Goal: Task Accomplishment & Management: Manage account settings

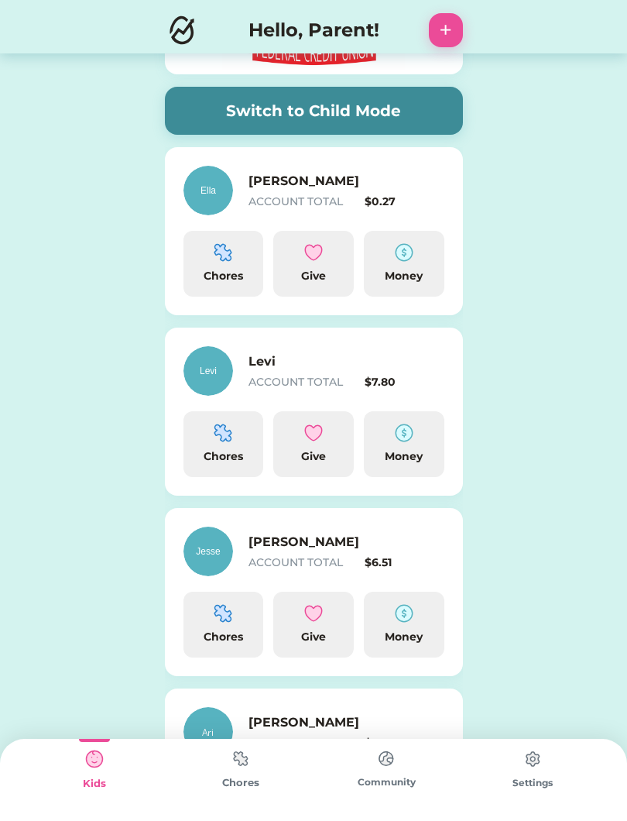
scroll to position [118, 0]
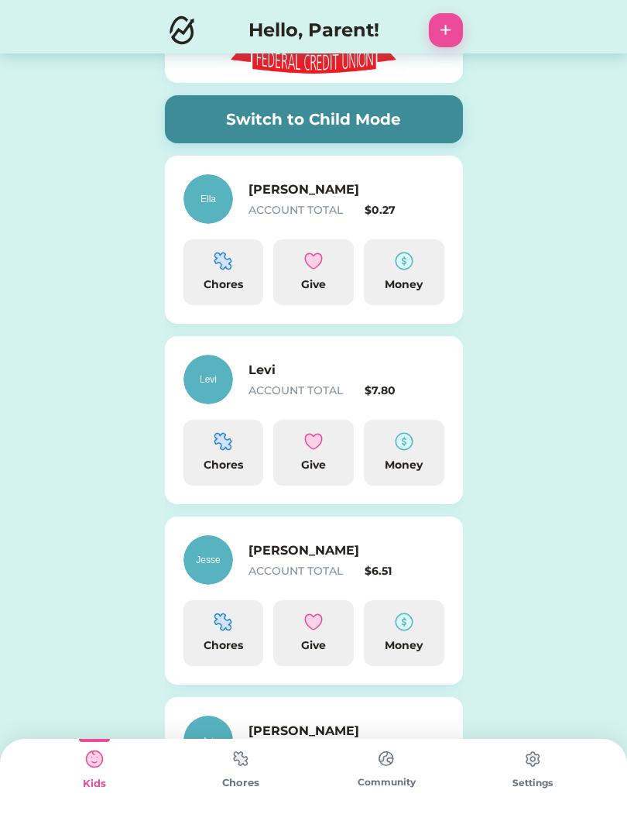
click at [401, 450] on img at bounding box center [404, 441] width 19 height 19
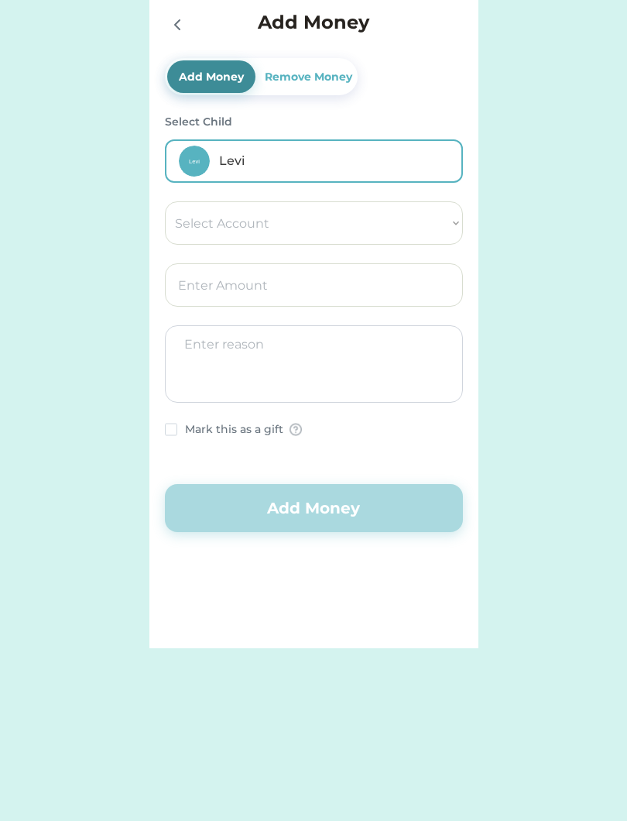
click at [432, 227] on select "Select Account Save Give Spend" at bounding box center [314, 222] width 298 height 43
select select ""1348695171700984260__LOOKUP__1754715219991x170164447092229440""
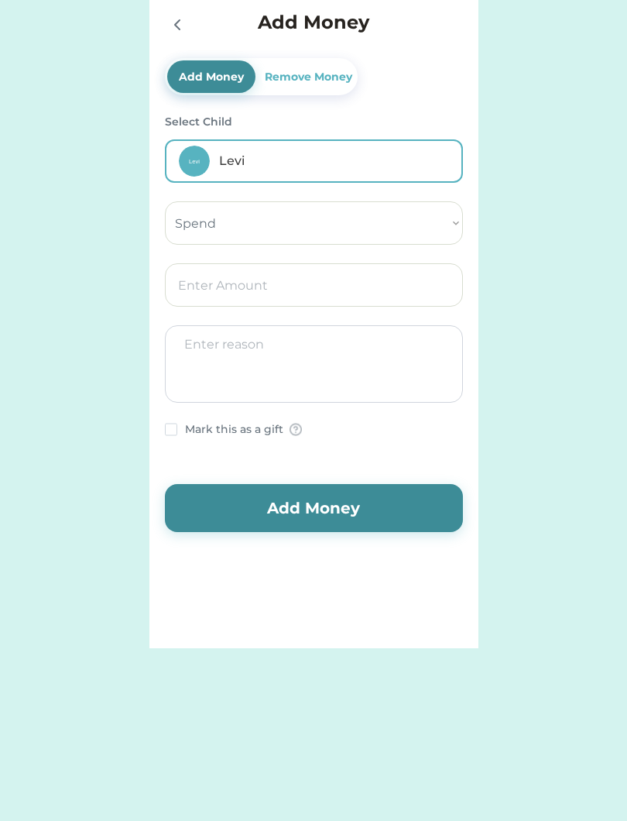
click at [393, 280] on input "input" at bounding box center [314, 284] width 298 height 43
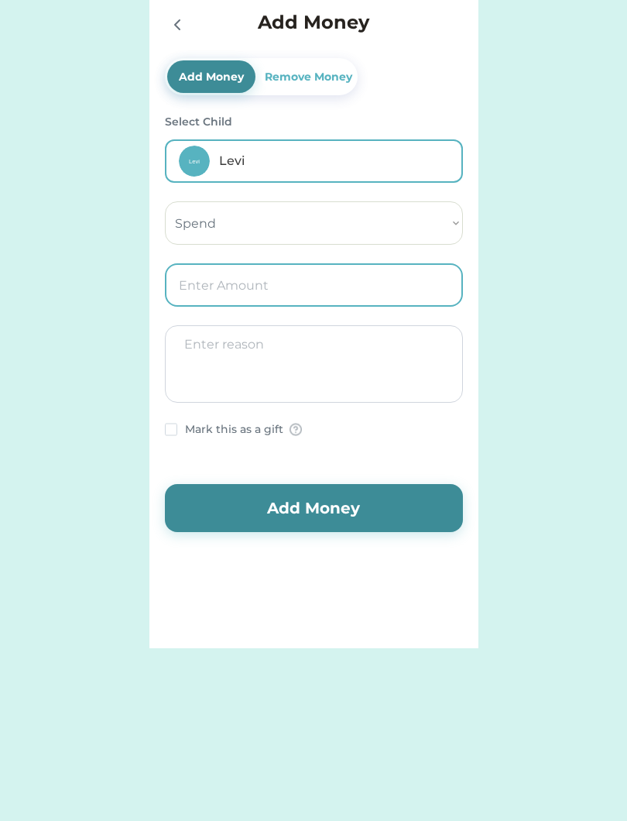
type input "2.00"
click at [416, 367] on textarea at bounding box center [314, 363] width 298 height 77
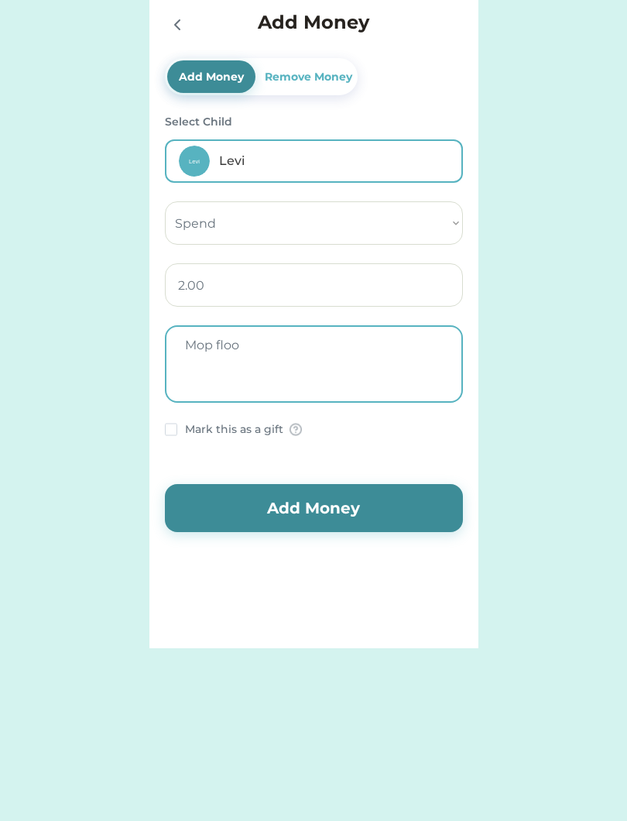
type textarea "Mop floor"
click at [181, 31] on icon at bounding box center [177, 24] width 19 height 19
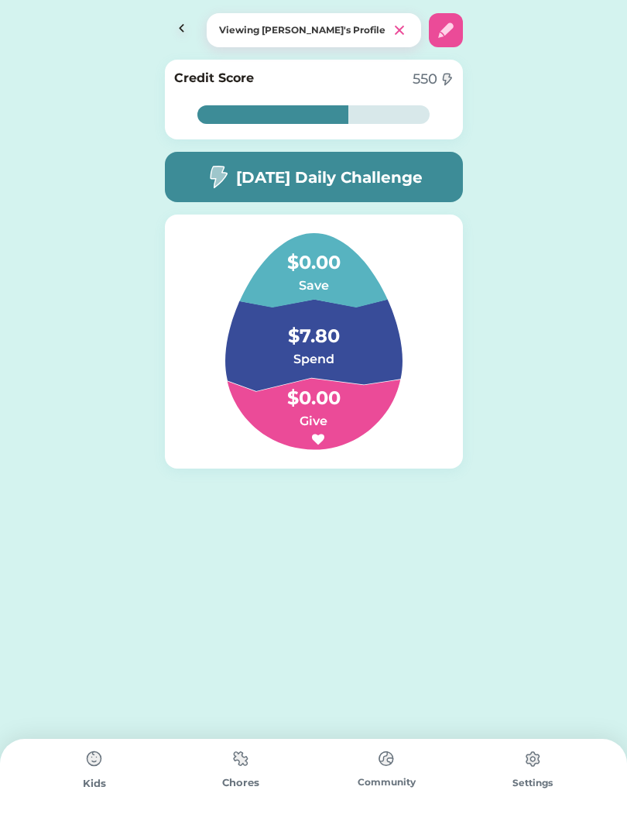
click at [184, 26] on img at bounding box center [182, 30] width 34 height 34
select select ""PLACEHOLDER_1427118222253""
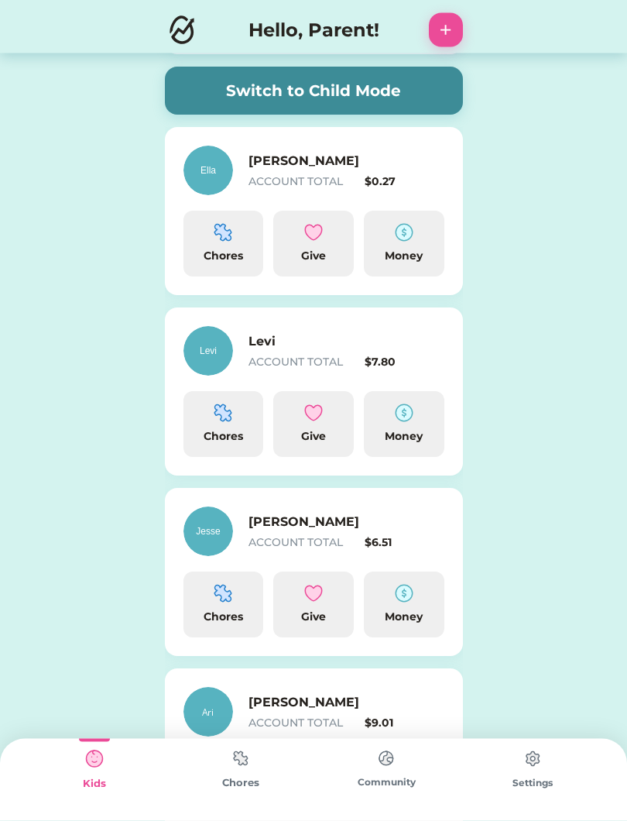
scroll to position [185, 0]
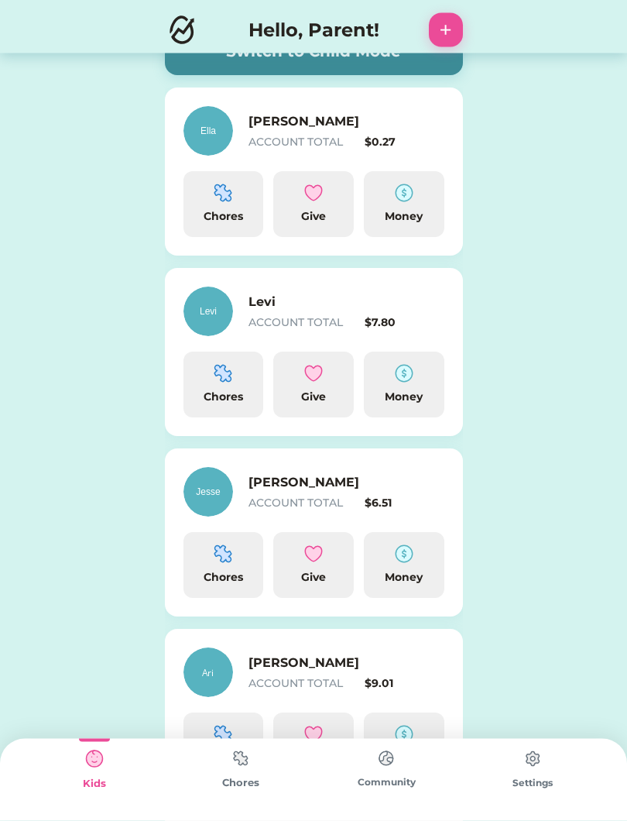
click at [399, 561] on img at bounding box center [404, 554] width 19 height 19
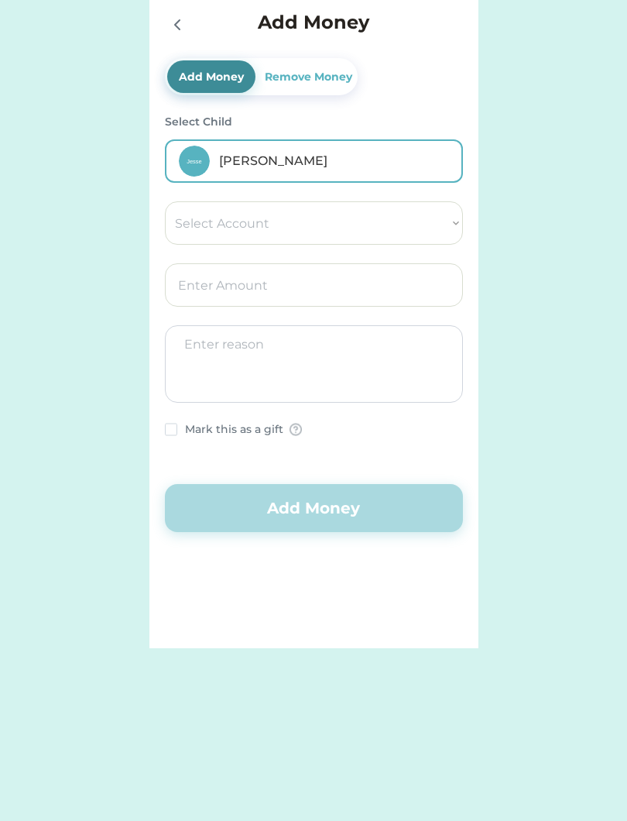
click at [439, 219] on select "Select Account Save Give Spend" at bounding box center [314, 222] width 298 height 43
select select ""1348695171700984260__LOOKUP__1754715264261x879648020028811600""
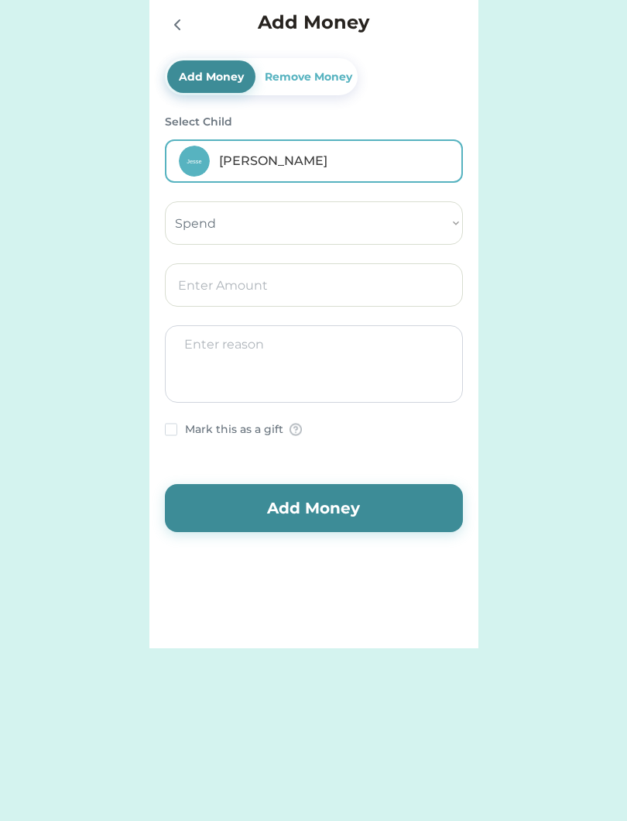
click at [300, 300] on input "input" at bounding box center [314, 284] width 298 height 43
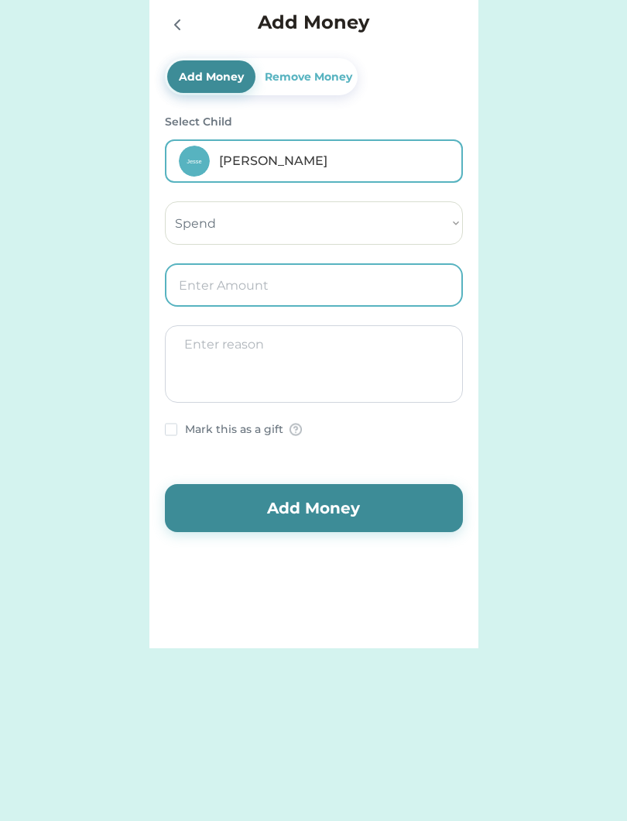
type input "1.00"
click at [336, 373] on textarea at bounding box center [314, 363] width 298 height 77
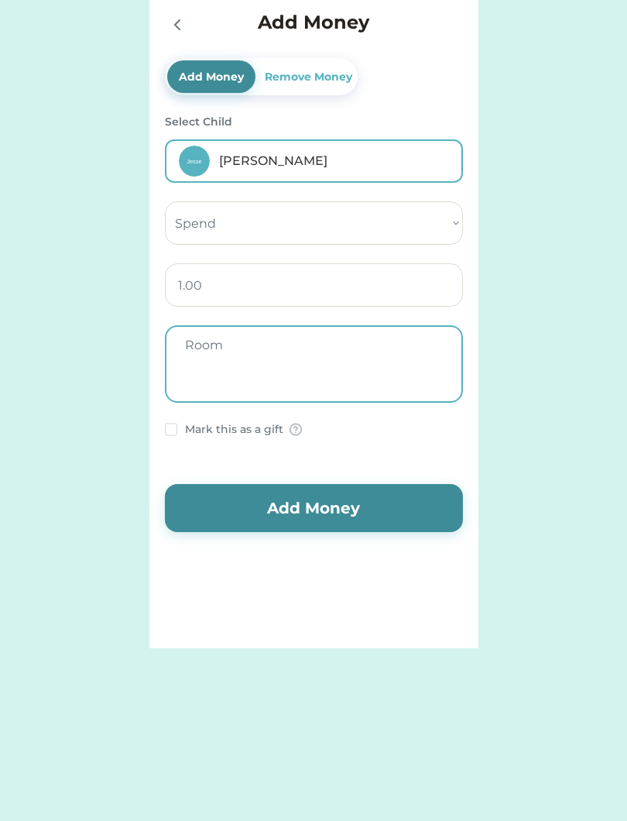
type textarea "Room"
click at [308, 512] on button "Add Money" at bounding box center [314, 508] width 298 height 48
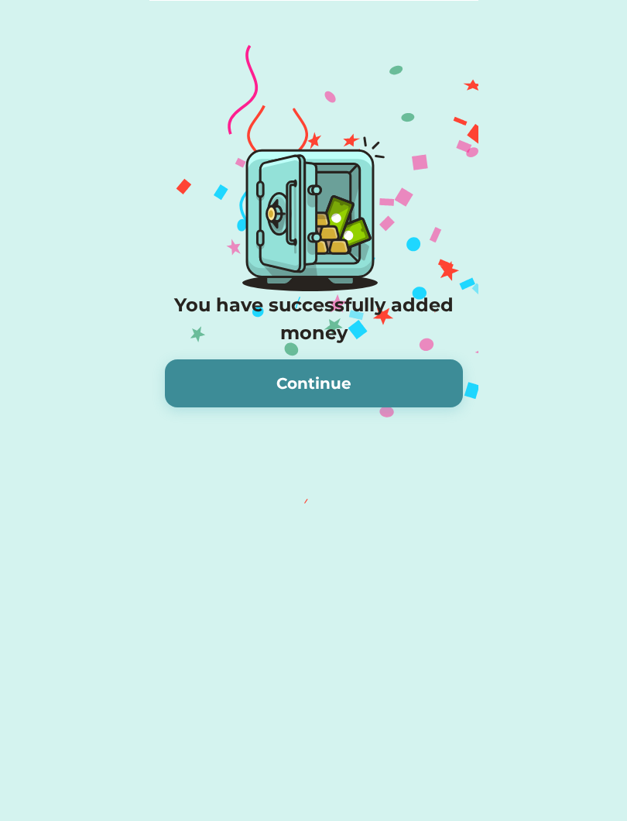
click at [402, 388] on button "Continue" at bounding box center [314, 383] width 298 height 48
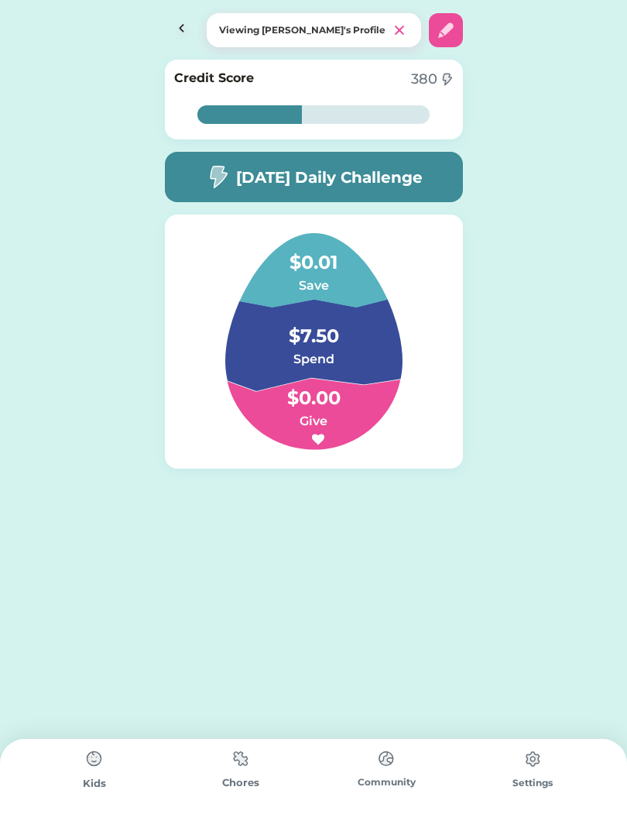
click at [178, 15] on img at bounding box center [182, 30] width 34 height 34
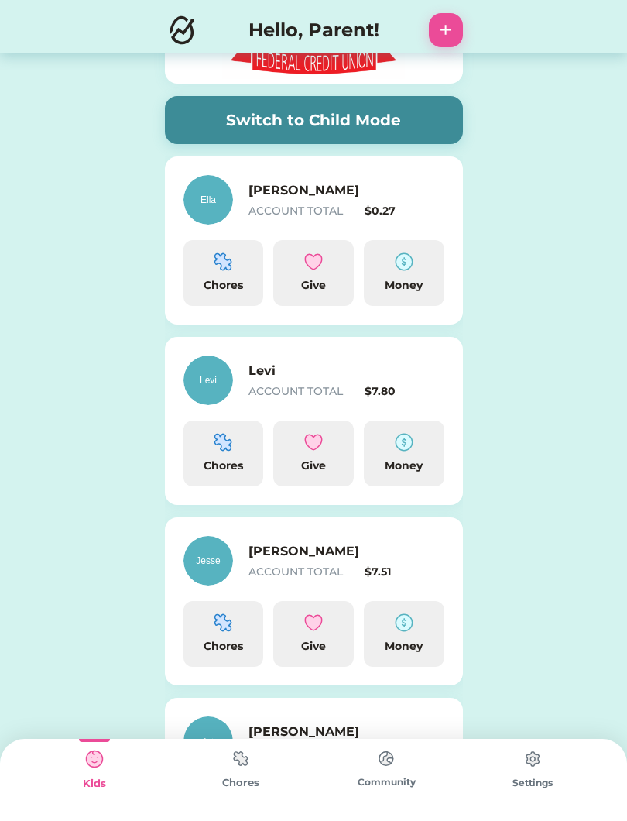
scroll to position [118, 0]
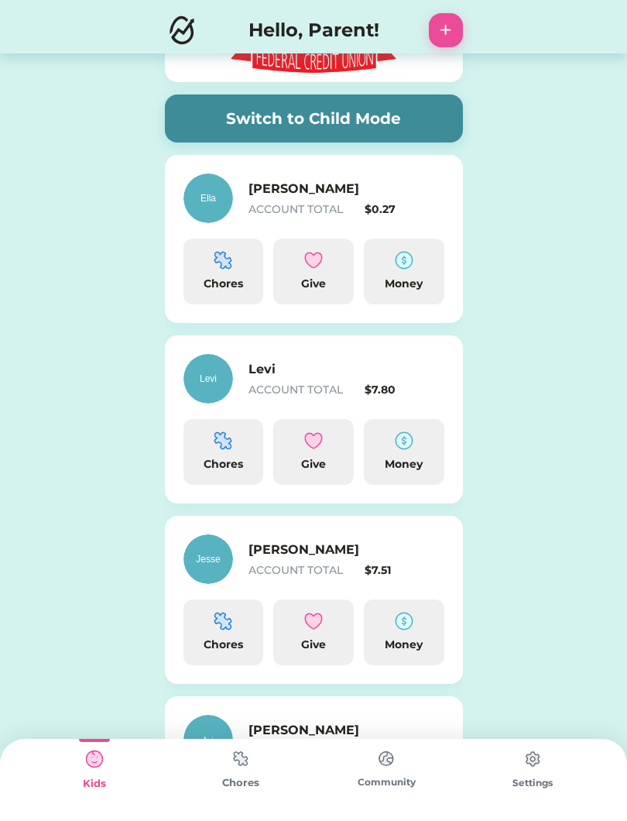
click at [403, 269] on img at bounding box center [404, 260] width 19 height 19
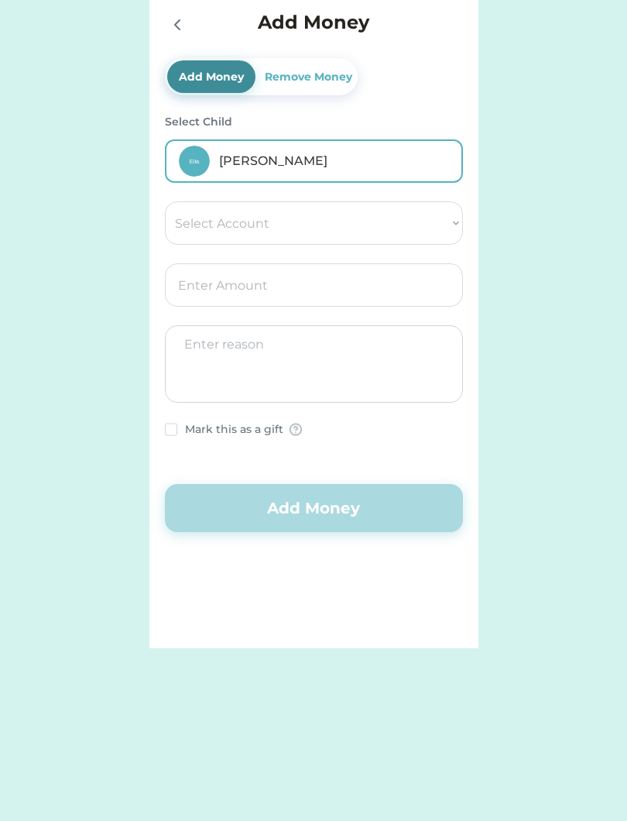
click at [431, 228] on select "Select Account Save Give Spend" at bounding box center [314, 222] width 298 height 43
select select ""1348695171700984260__LOOKUP__1754715088040x134413430927574620""
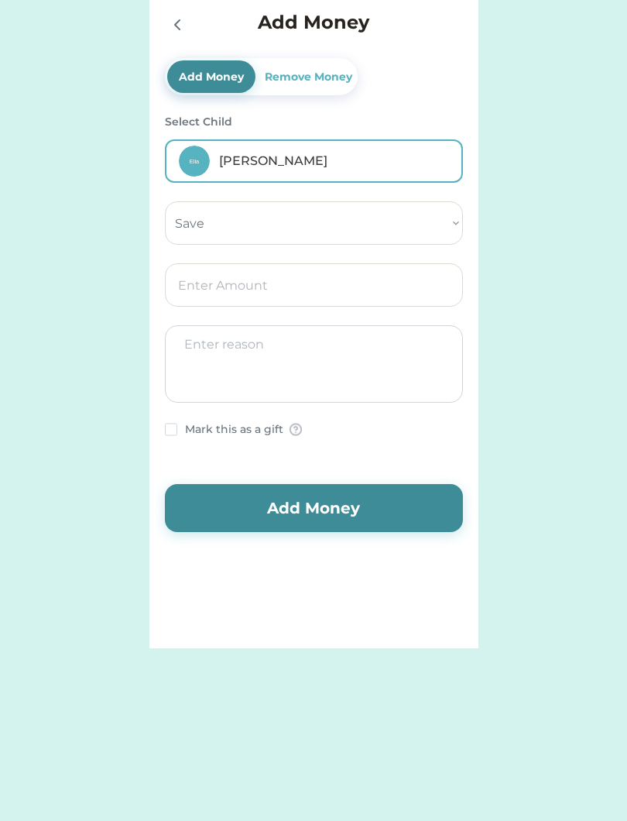
click at [351, 346] on textarea at bounding box center [314, 363] width 298 height 77
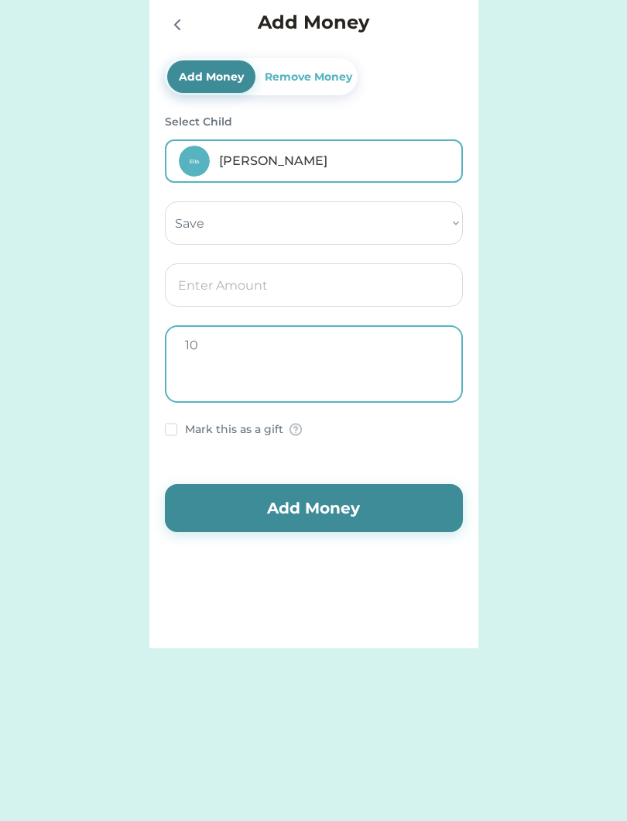
type textarea "1"
type textarea "Room"
click at [412, 290] on input "input" at bounding box center [314, 284] width 298 height 43
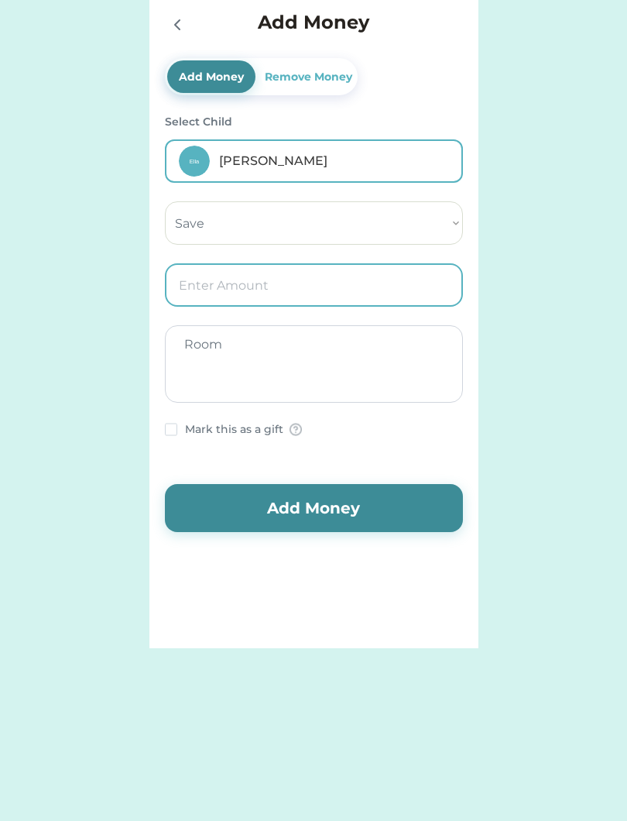
type input "1.00"
click at [435, 226] on select "Select Account Save Give Spend" at bounding box center [314, 222] width 298 height 43
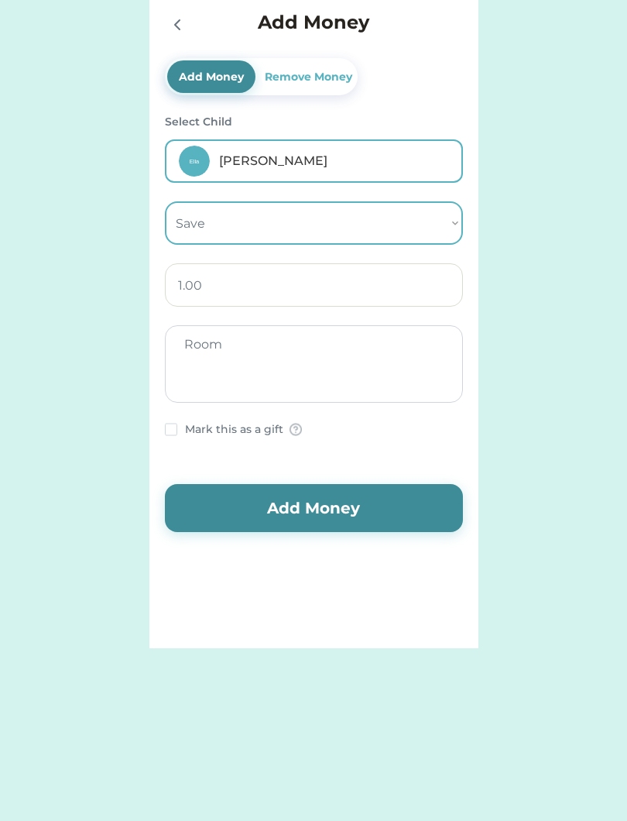
select select ""1348695171700984260__LOOKUP__1754715090043x285458363226400960""
click at [362, 513] on button "Add Money" at bounding box center [314, 508] width 298 height 48
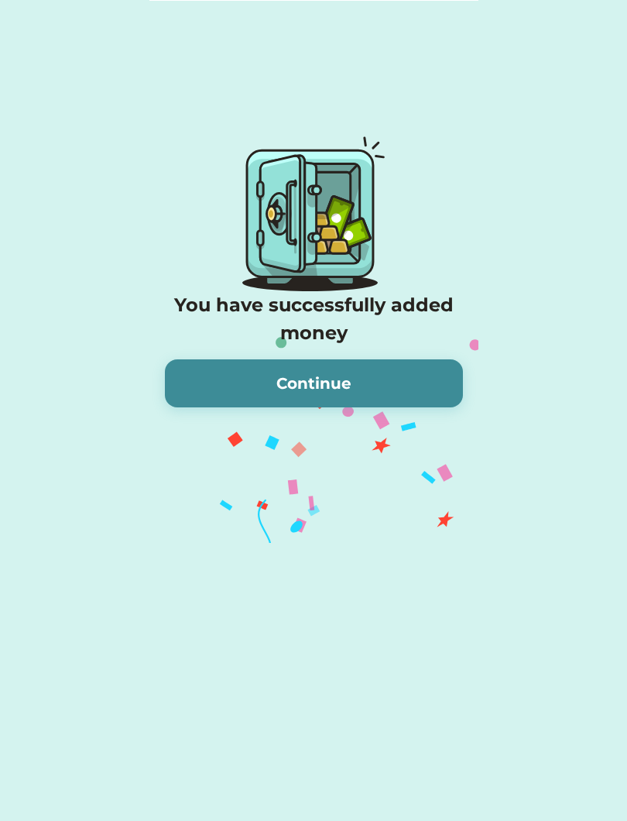
click at [420, 386] on button "Continue" at bounding box center [314, 383] width 298 height 48
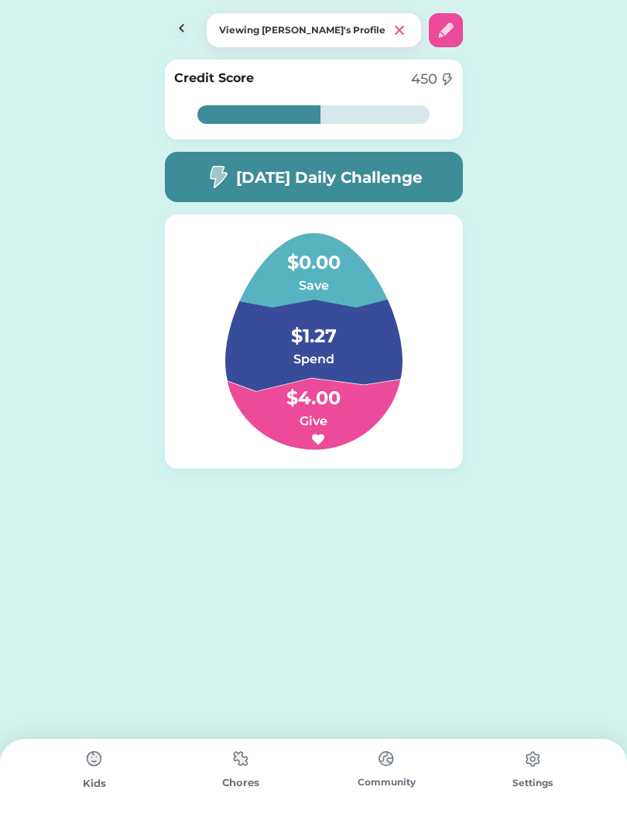
click at [443, 37] on img at bounding box center [446, 30] width 19 height 19
select select "2012"
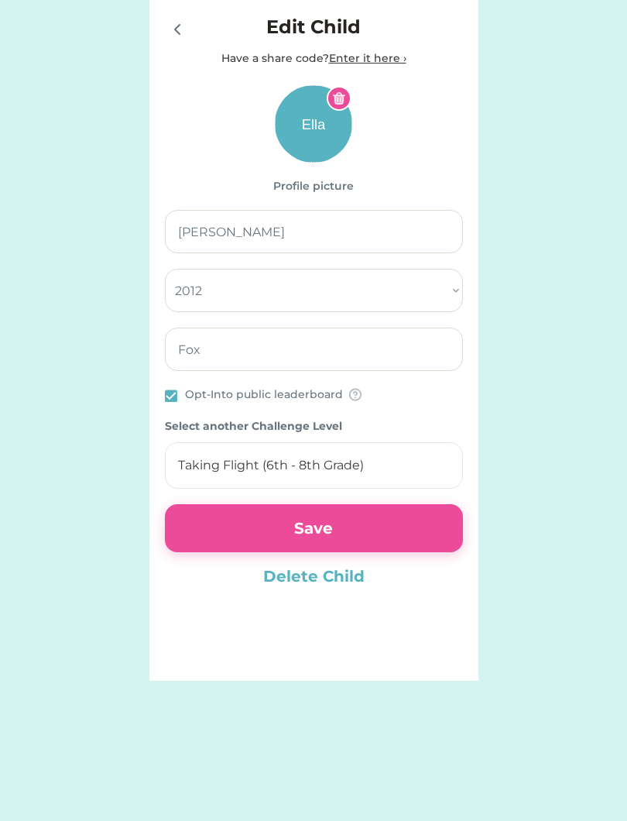
click at [182, 26] on icon at bounding box center [177, 29] width 19 height 19
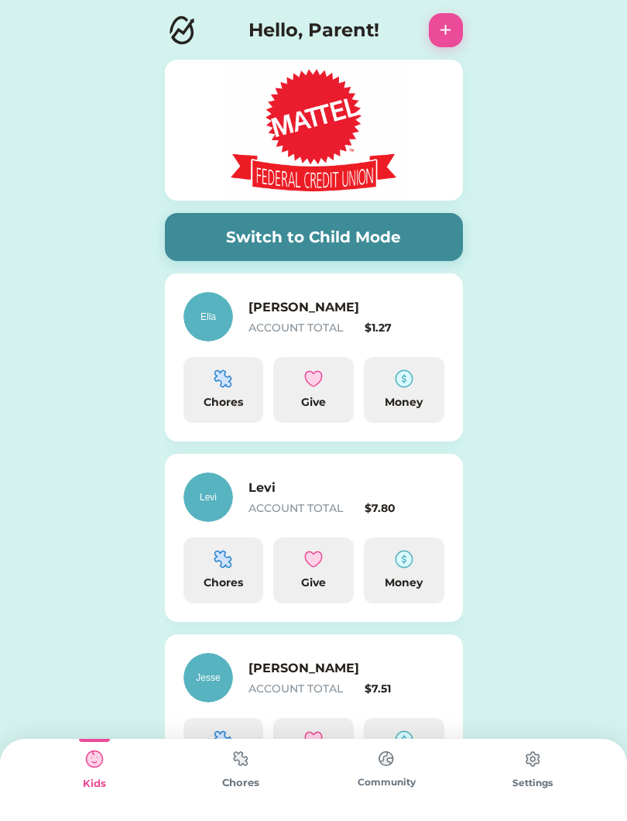
click at [410, 386] on img at bounding box center [404, 378] width 19 height 19
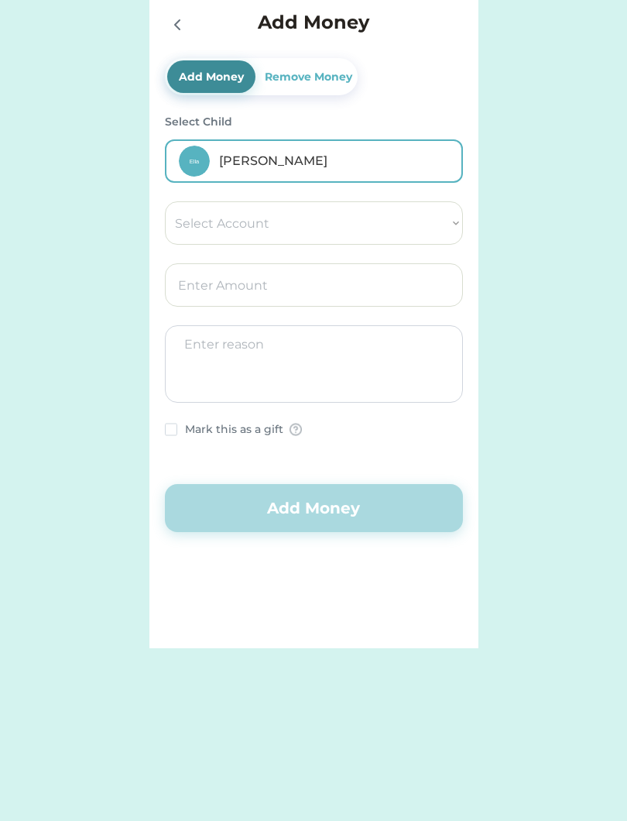
click at [434, 223] on select "Select Account Save Give Spend" at bounding box center [314, 222] width 298 height 43
select select ""1348695171700984260__LOOKUP__1754715090043x285458363226400960""
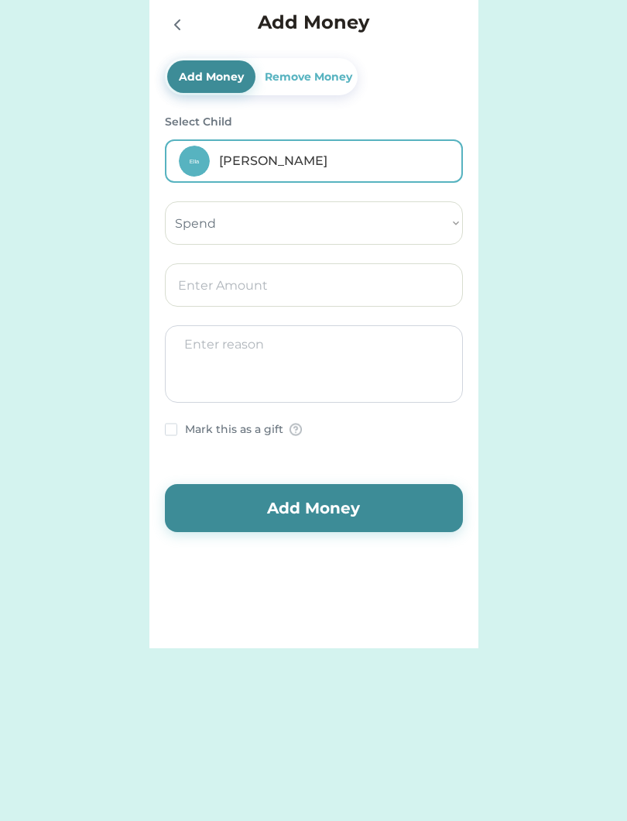
click at [403, 287] on input "input" at bounding box center [314, 284] width 298 height 43
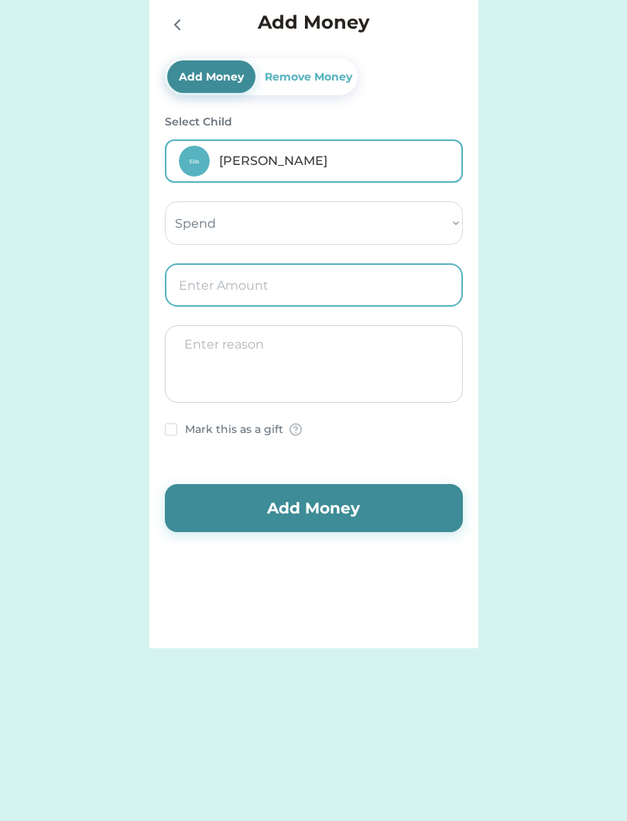
type input "2.00"
click at [420, 358] on textarea at bounding box center [314, 363] width 298 height 77
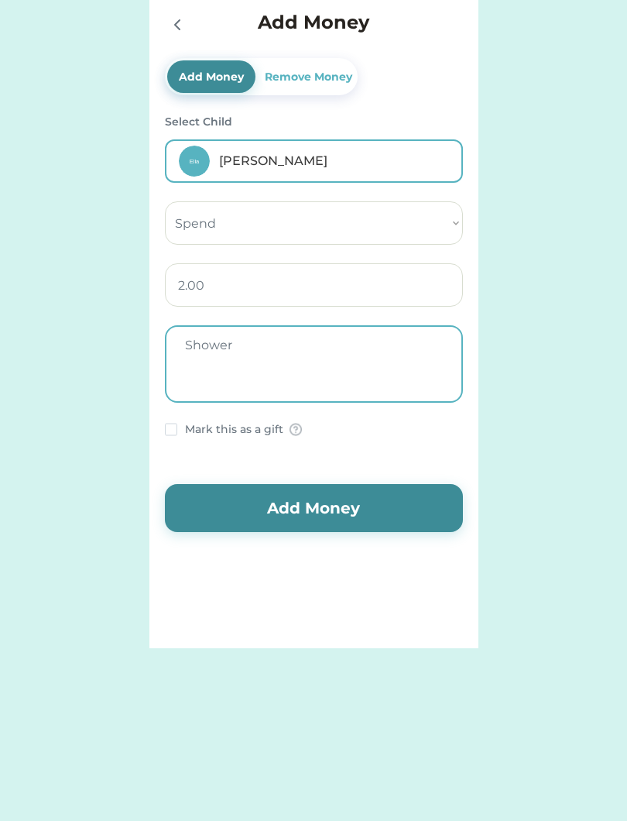
type textarea "Shower"
click at [395, 516] on button "Add Money" at bounding box center [314, 508] width 298 height 48
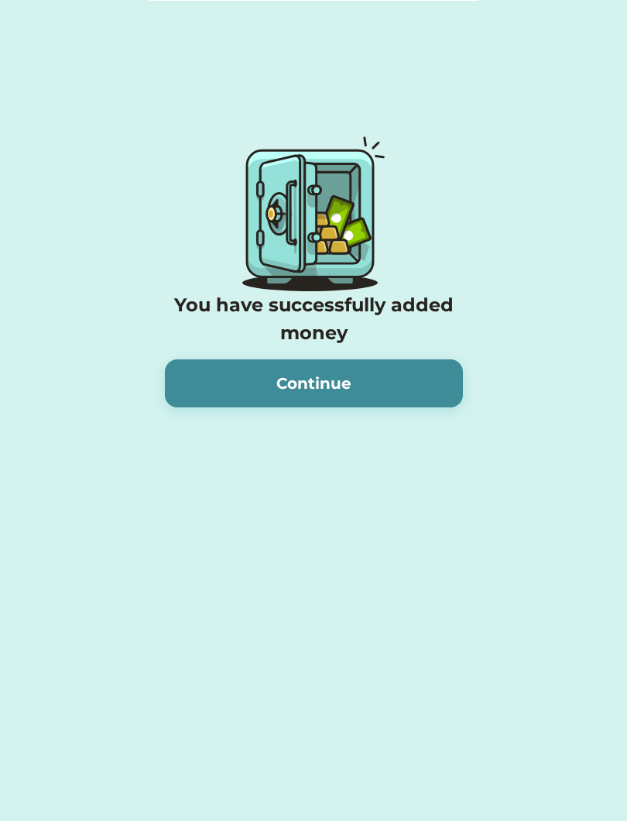
click at [412, 387] on button "Continue" at bounding box center [314, 383] width 298 height 48
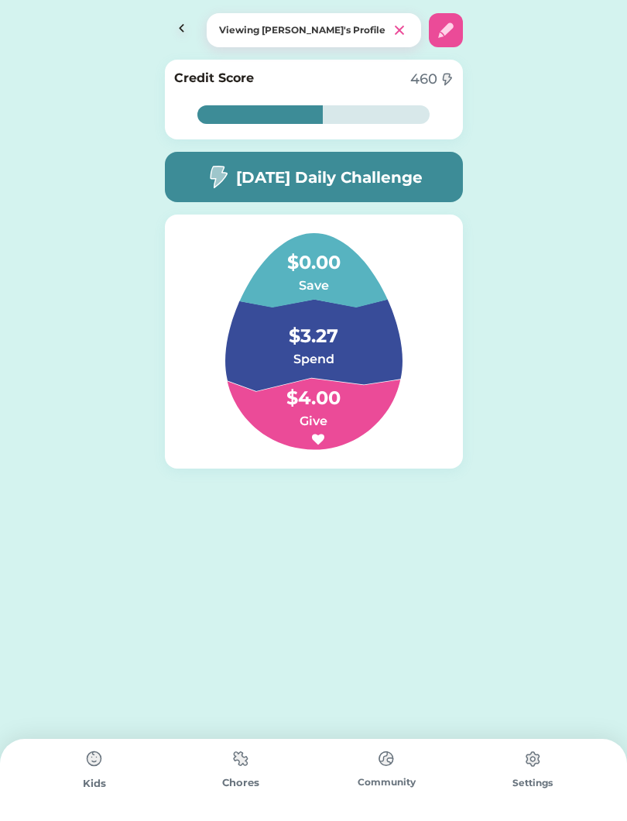
click at [450, 30] on img at bounding box center [446, 30] width 19 height 19
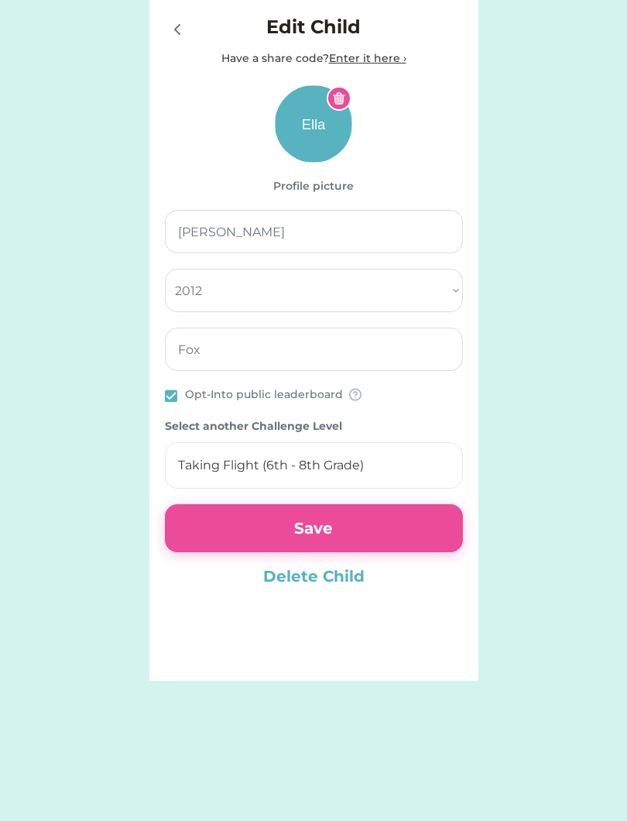
click at [522, 274] on div "Switch to Child Mode [PERSON_NAME] ACCOUNT TOTAL $3.27 Chores Give Money Levi A…" at bounding box center [313, 340] width 627 height 681
click at [87, 388] on div "Switch to Child Mode [PERSON_NAME] ACCOUNT TOTAL $3.27 Chores Give Money Levi A…" at bounding box center [313, 340] width 627 height 681
click at [182, 24] on icon at bounding box center [177, 29] width 19 height 19
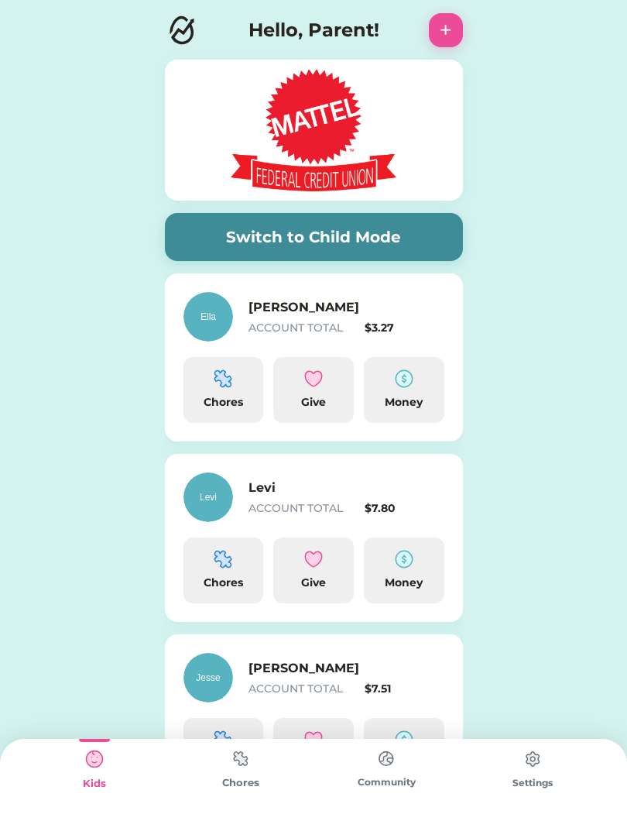
click at [412, 385] on img at bounding box center [404, 378] width 19 height 19
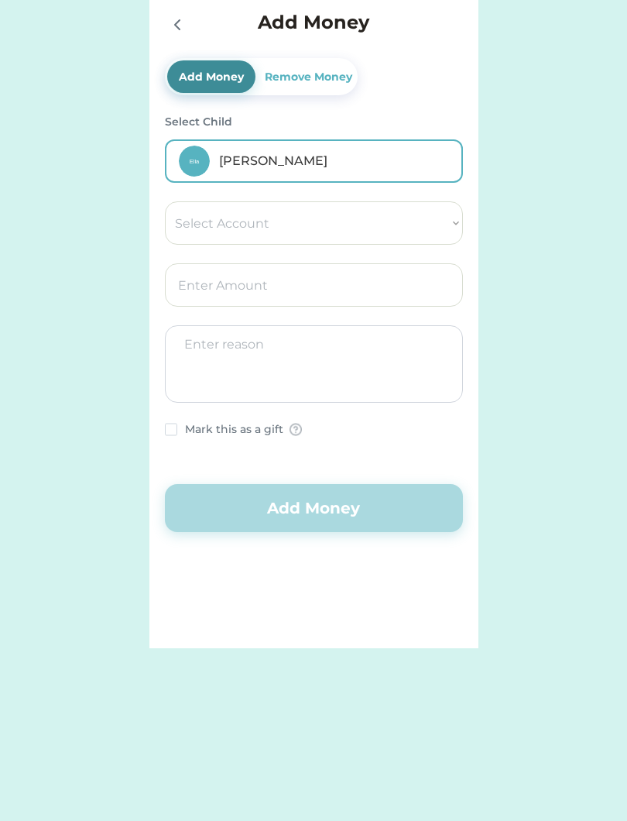
click at [441, 223] on select "Select Account Save Give Spend" at bounding box center [314, 222] width 298 height 43
select select ""1348695171700984260__LOOKUP__1754715090043x285458363226400960""
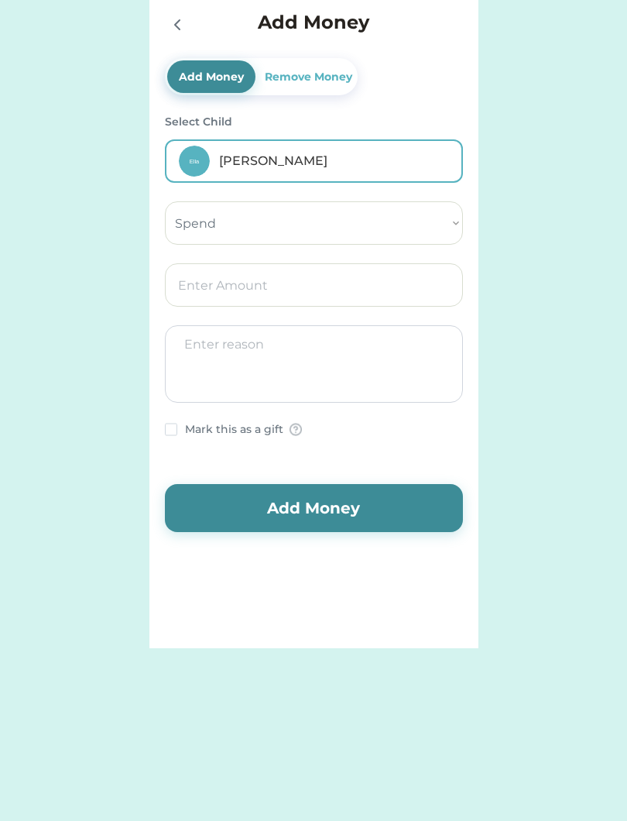
click at [390, 293] on input "input" at bounding box center [314, 284] width 298 height 43
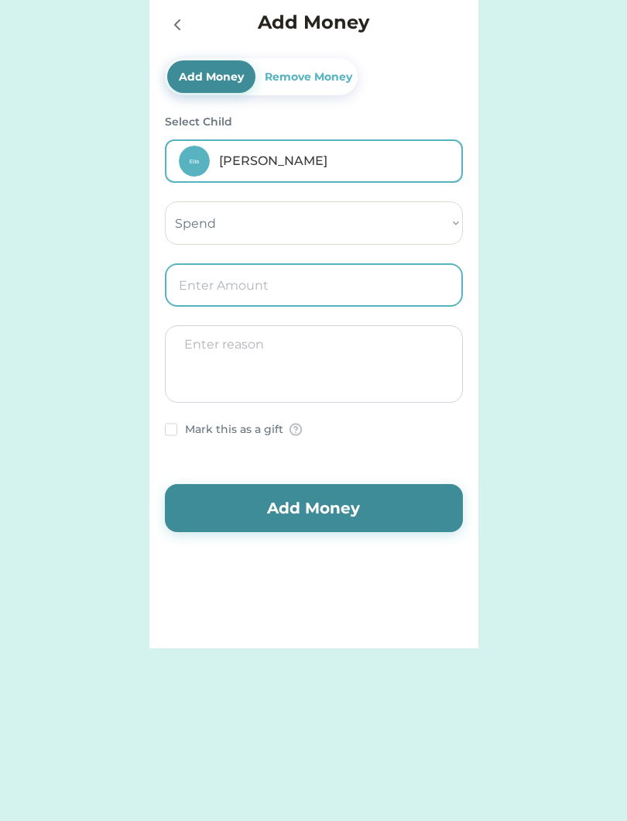
type input "5.00"
click at [411, 363] on textarea at bounding box center [314, 363] width 298 height 77
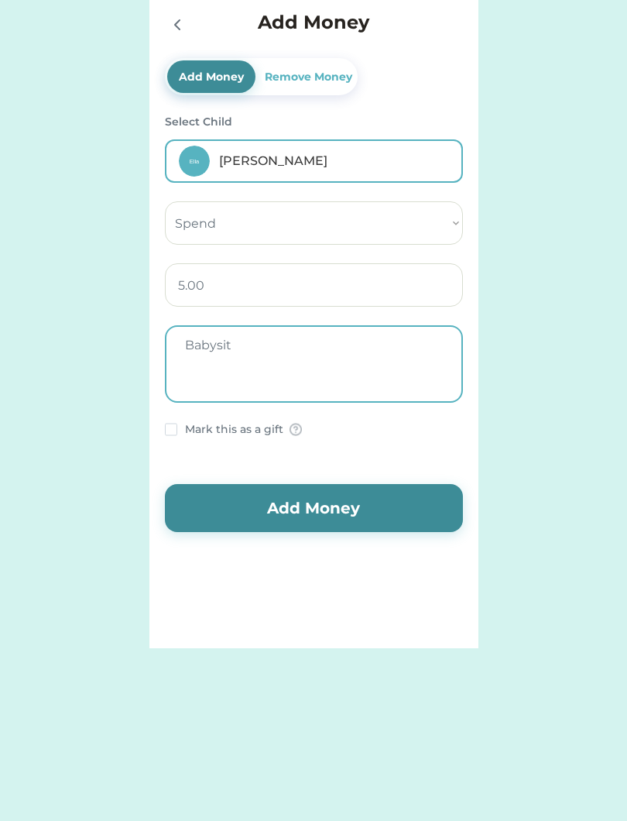
type textarea "Babysit"
click at [400, 507] on button "Add Money" at bounding box center [314, 508] width 298 height 48
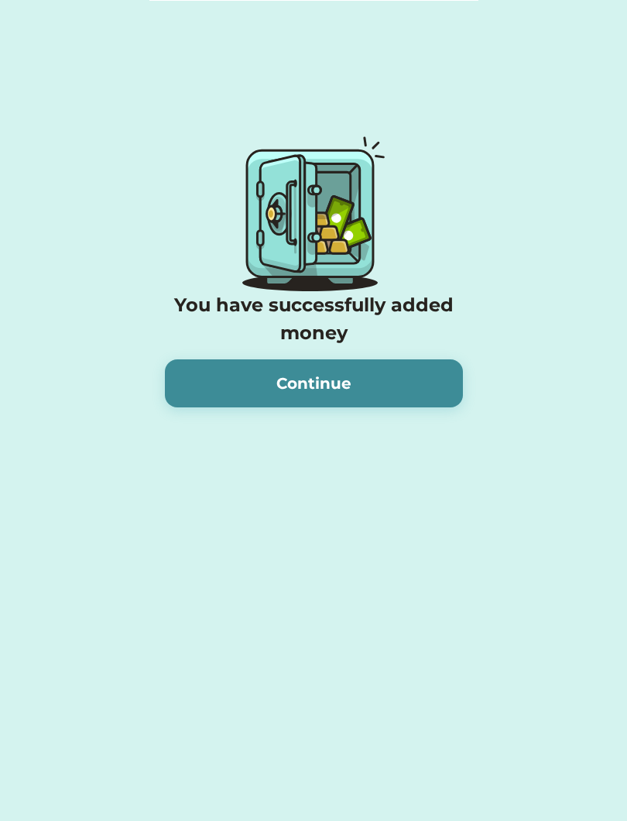
click at [425, 383] on button "Continue" at bounding box center [314, 383] width 298 height 48
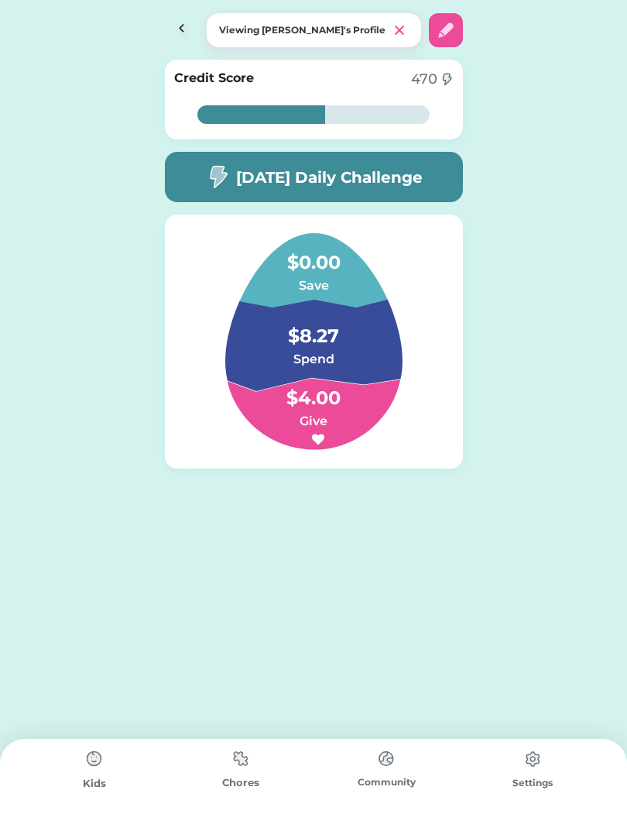
click at [180, 15] on img at bounding box center [182, 30] width 34 height 34
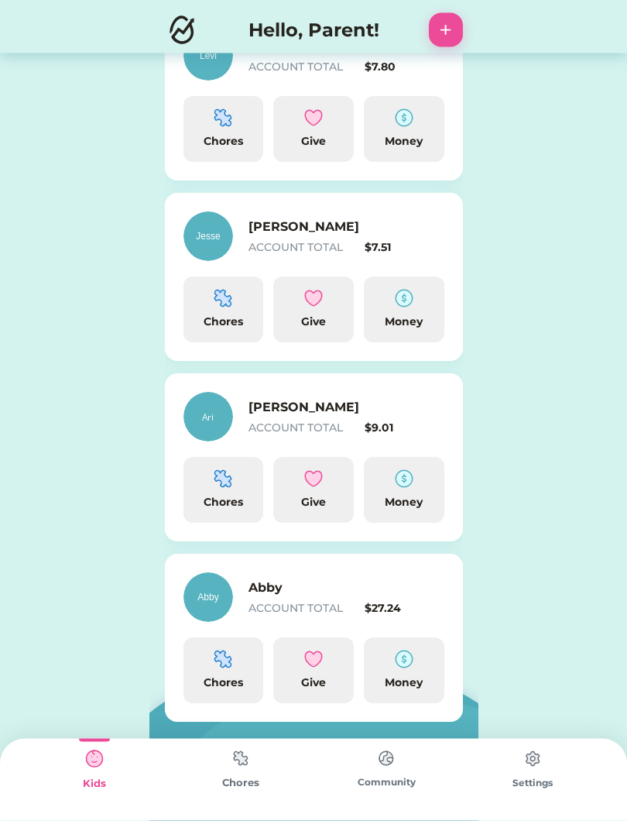
scroll to position [448, 0]
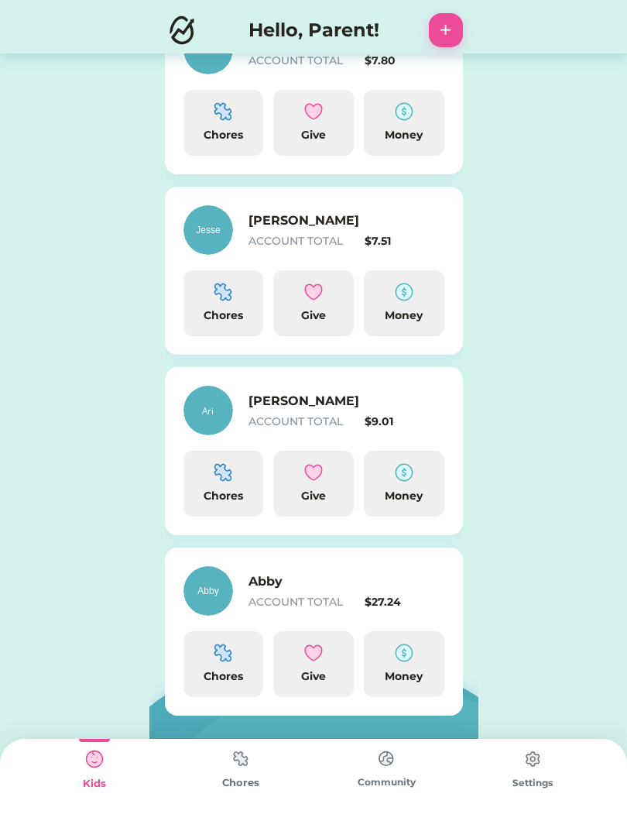
click at [400, 481] on img at bounding box center [404, 472] width 19 height 19
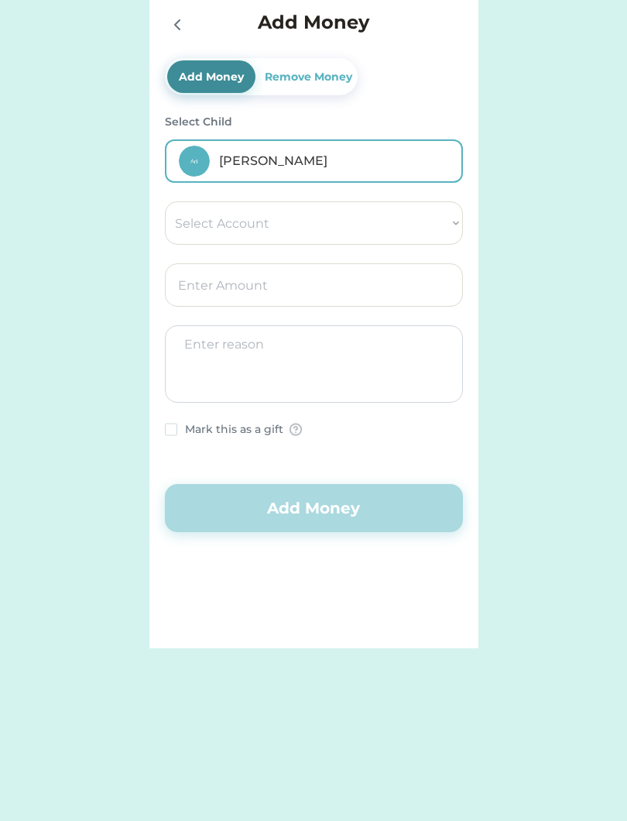
click at [361, 278] on input "input" at bounding box center [314, 284] width 298 height 43
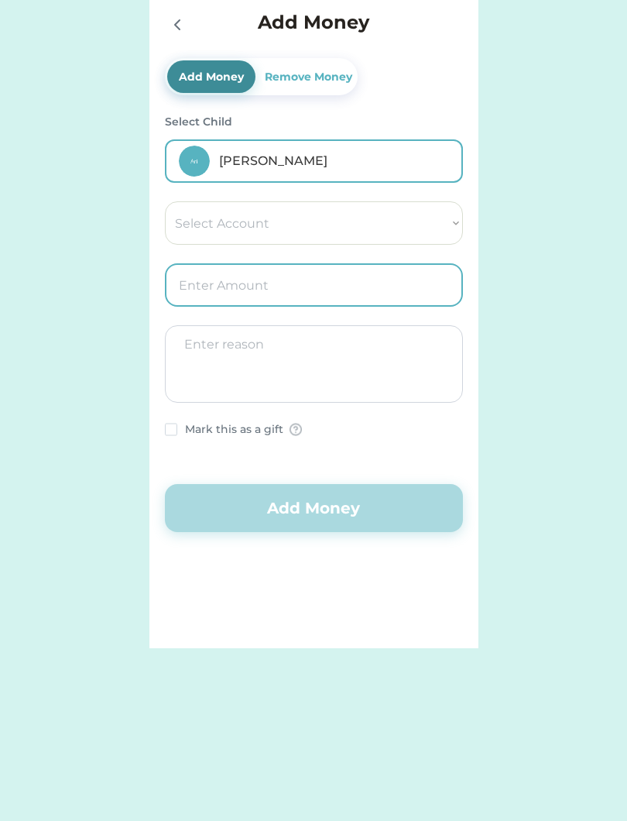
type input "1.00"
click at [409, 368] on textarea at bounding box center [314, 363] width 298 height 77
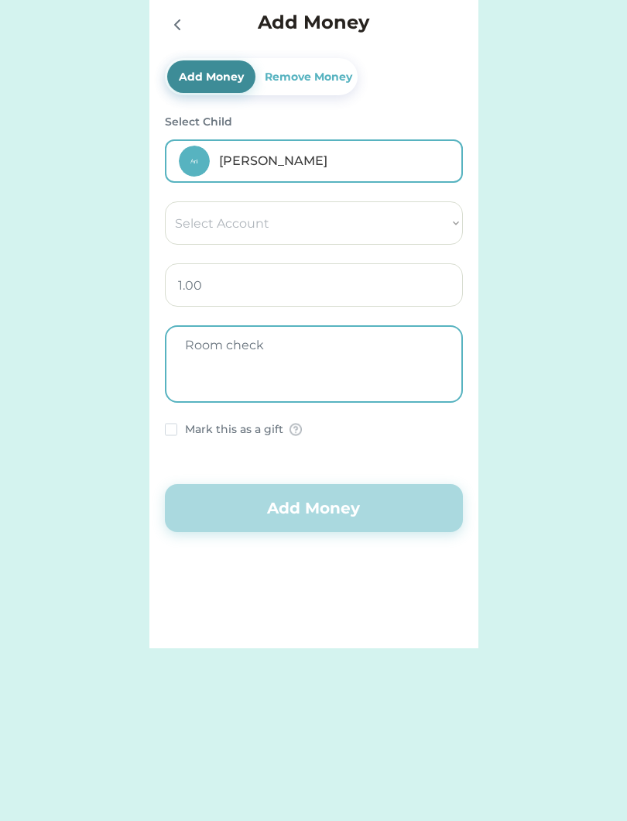
type textarea "Room check"
click at [439, 222] on select "Select Account Save Give Spend" at bounding box center [314, 222] width 298 height 43
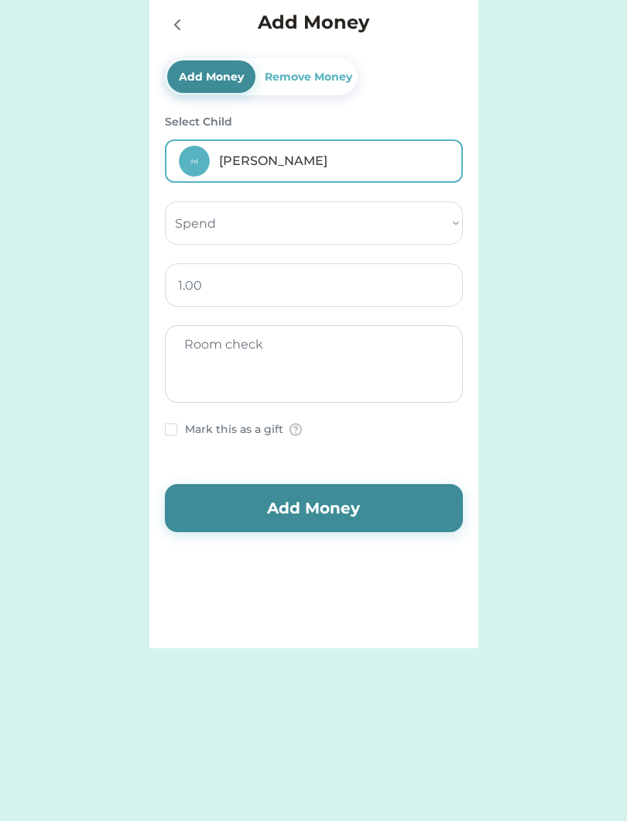
click at [364, 511] on button "Add Money" at bounding box center [314, 508] width 298 height 48
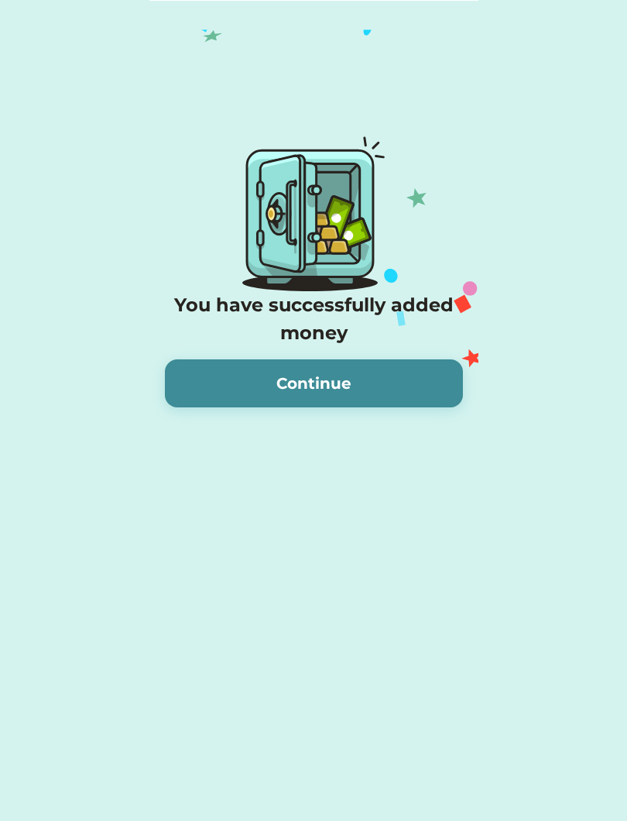
click at [424, 388] on button "Continue" at bounding box center [314, 383] width 298 height 48
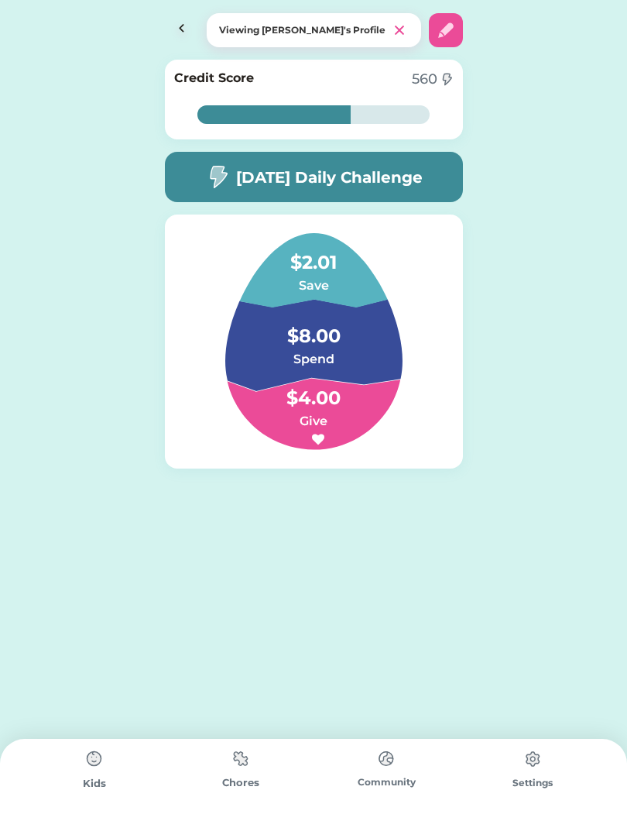
click at [178, 22] on img at bounding box center [182, 30] width 34 height 34
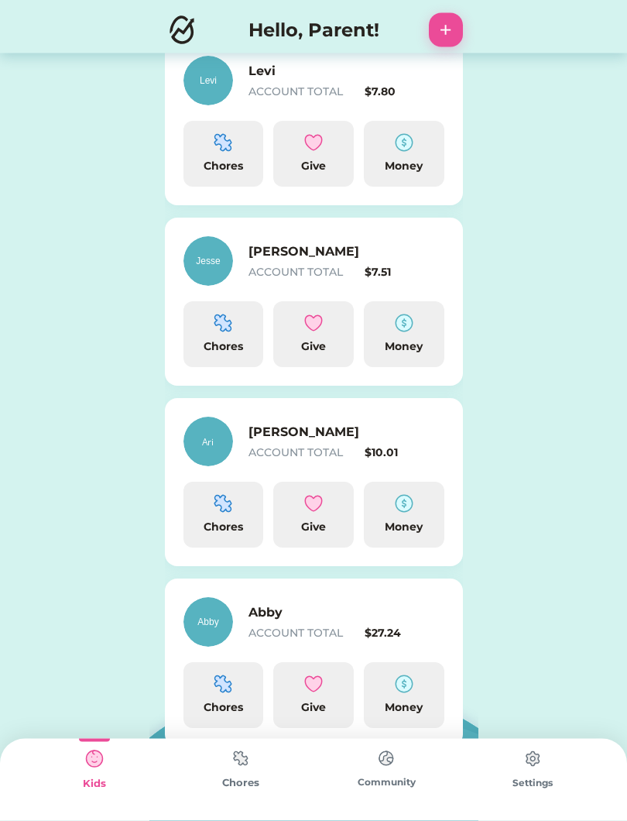
scroll to position [448, 0]
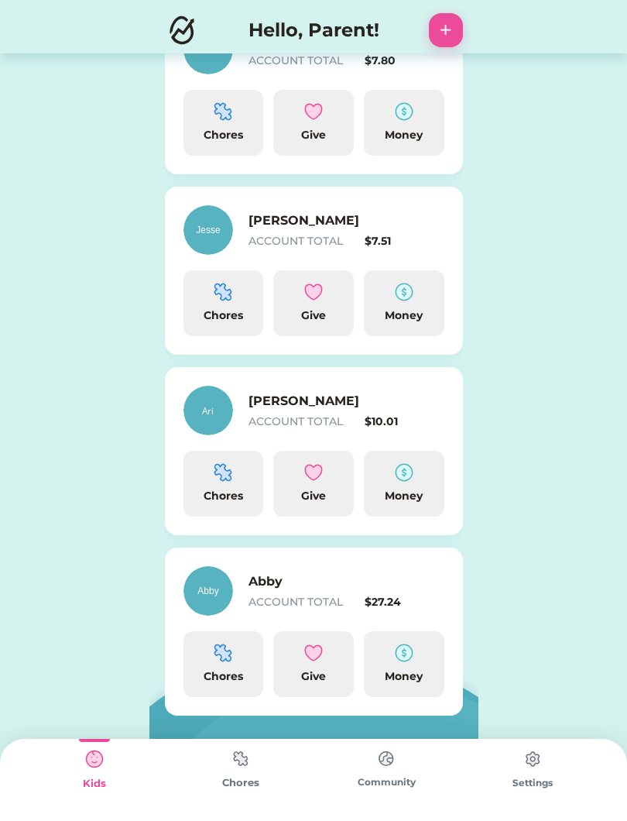
click at [409, 661] on img at bounding box center [404, 653] width 19 height 19
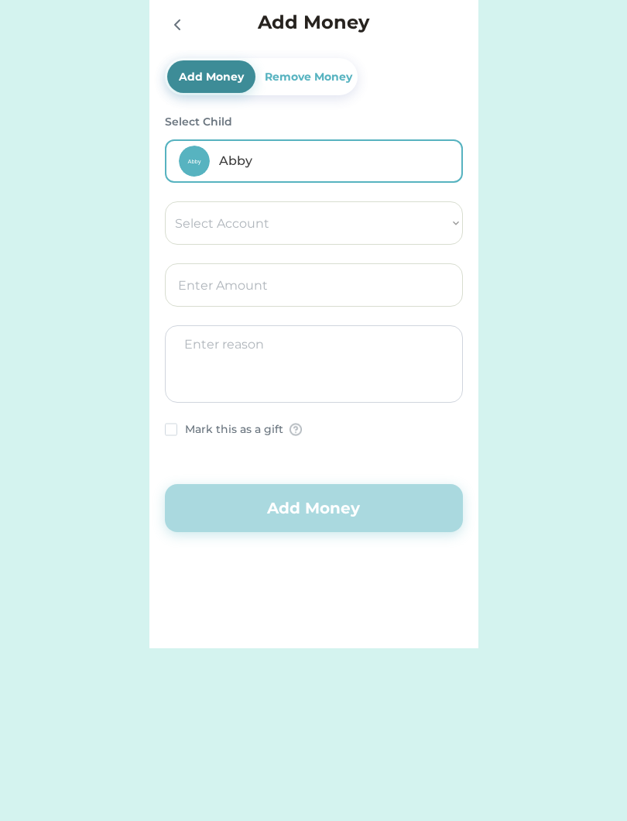
click at [419, 201] on select "Select Account Save Give Spend" at bounding box center [314, 222] width 298 height 43
select select ""1348695171700984260__LOOKUP__1754715393594x950643124964924300""
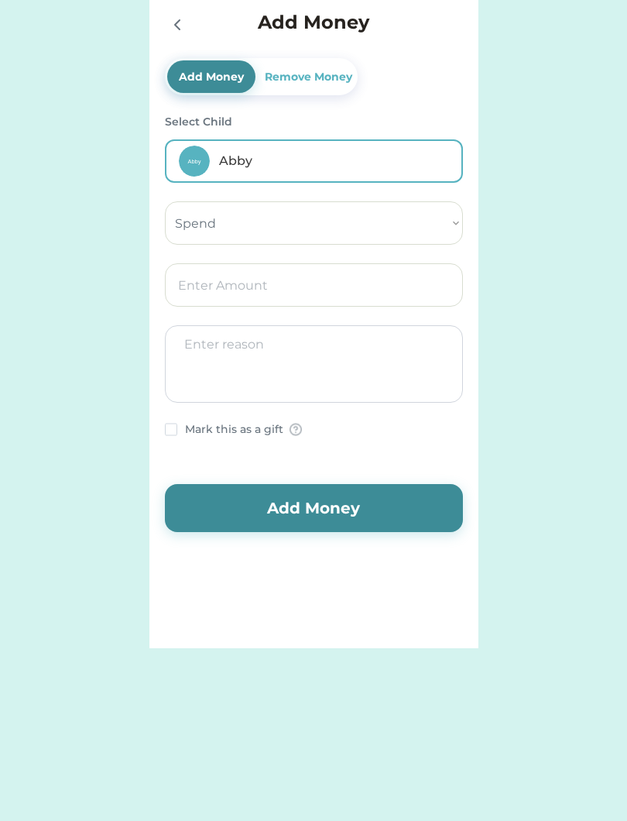
click at [425, 300] on input "input" at bounding box center [314, 284] width 298 height 43
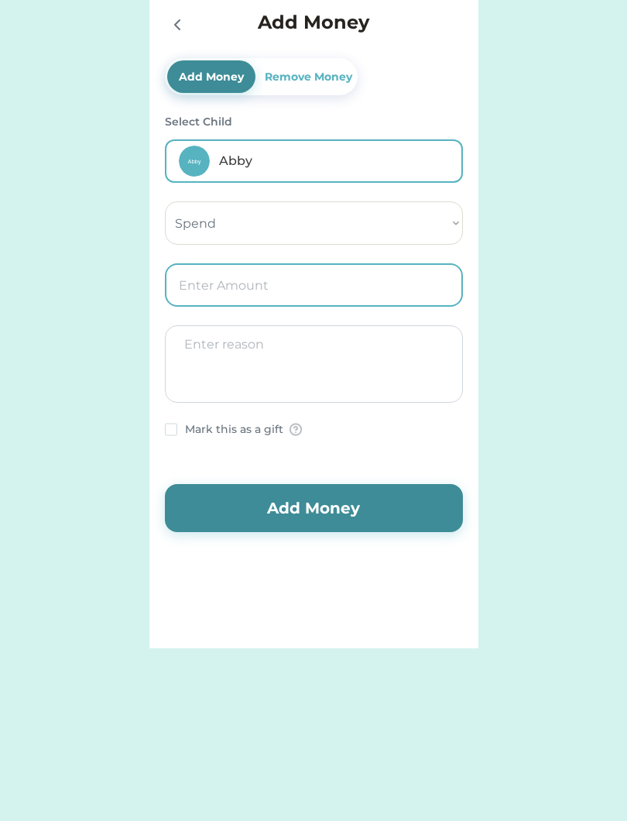
type input "1.00"
click at [400, 369] on textarea at bounding box center [314, 363] width 298 height 77
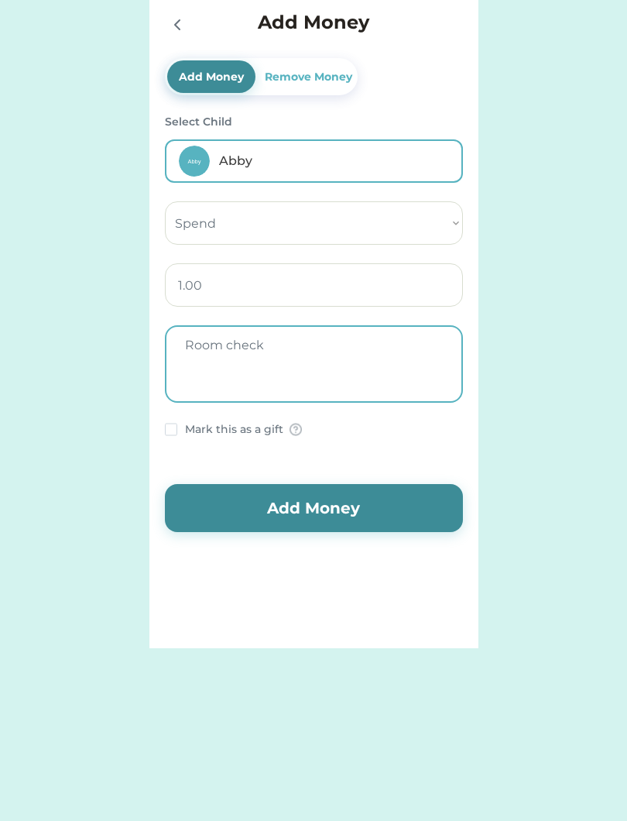
type textarea "Room check"
click at [386, 521] on button "Add Money" at bounding box center [314, 508] width 298 height 48
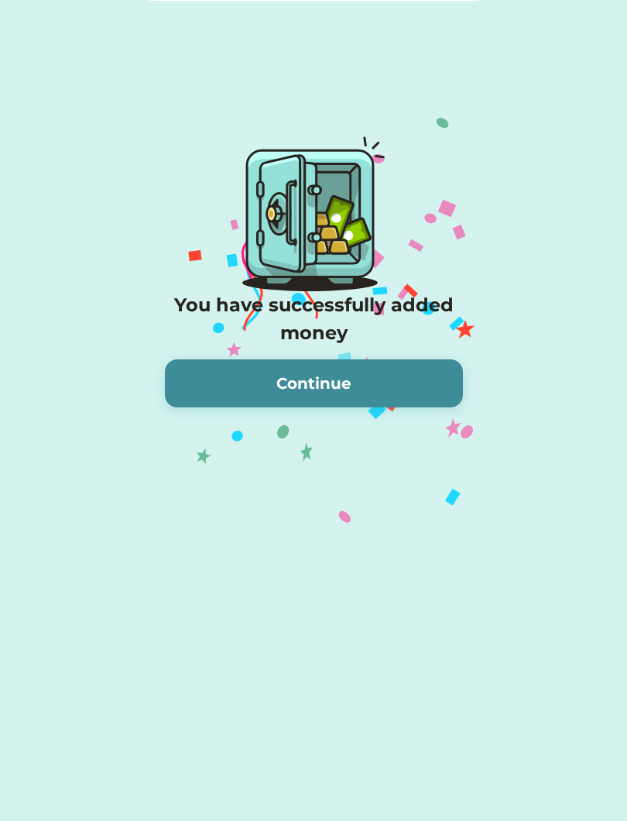
click at [403, 386] on button "Continue" at bounding box center [314, 383] width 298 height 48
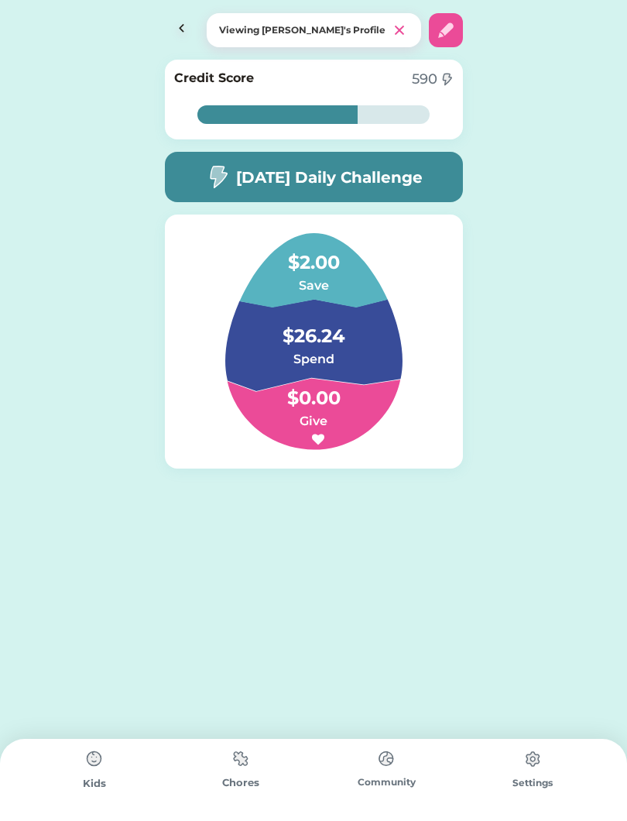
click at [173, 24] on img at bounding box center [182, 30] width 34 height 34
